Goal: Task Accomplishment & Management: Complete application form

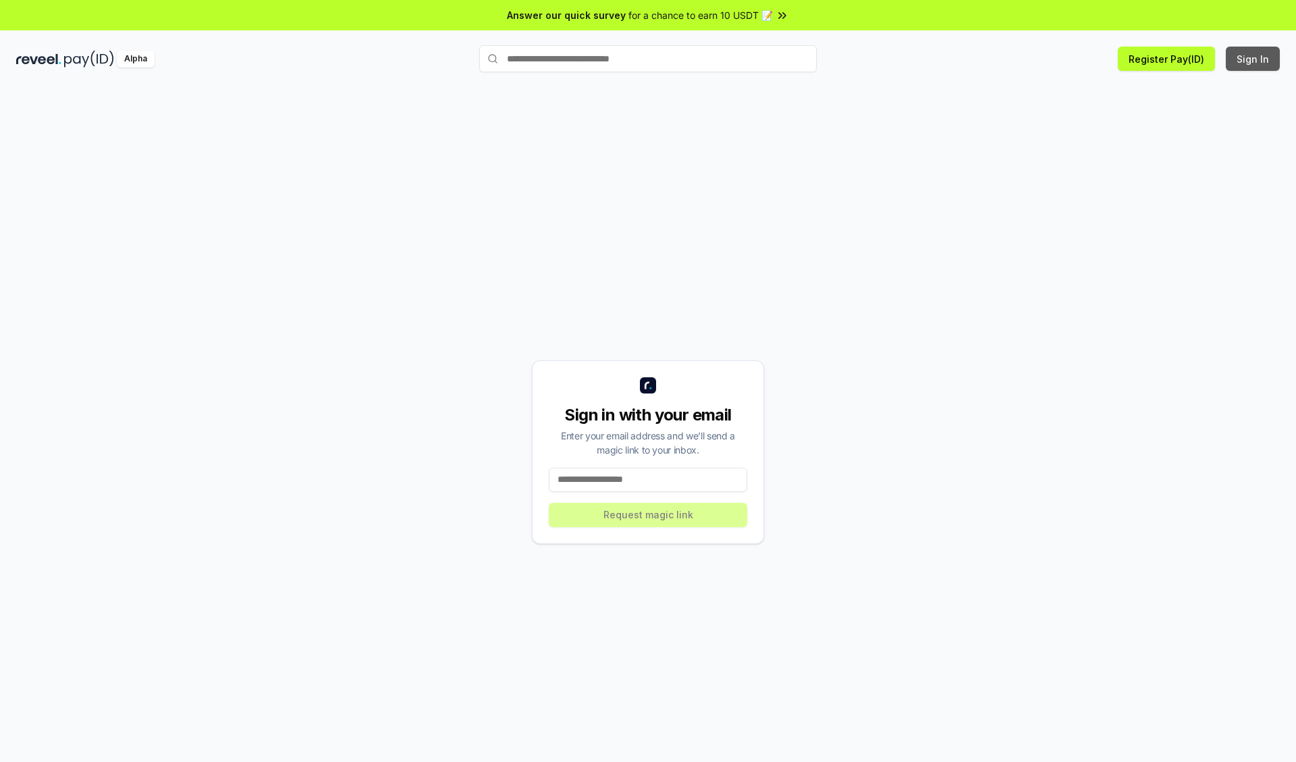
click at [1254, 59] on button "Sign In" at bounding box center [1253, 59] width 54 height 24
type input "**********"
click at [648, 515] on button "Request magic link" at bounding box center [648, 515] width 199 height 24
